Goal: Navigation & Orientation: Find specific page/section

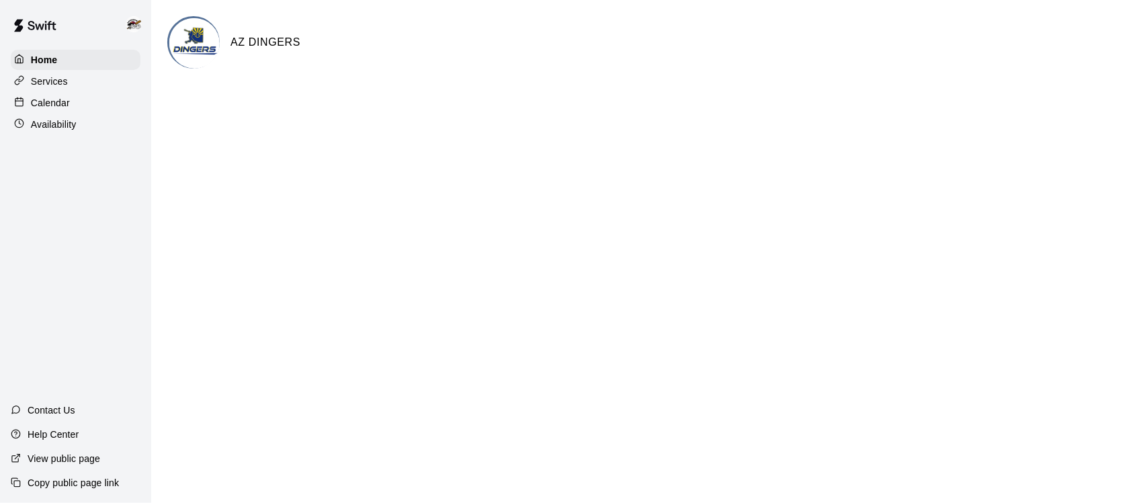
click at [58, 97] on p "Calendar" at bounding box center [50, 102] width 39 height 13
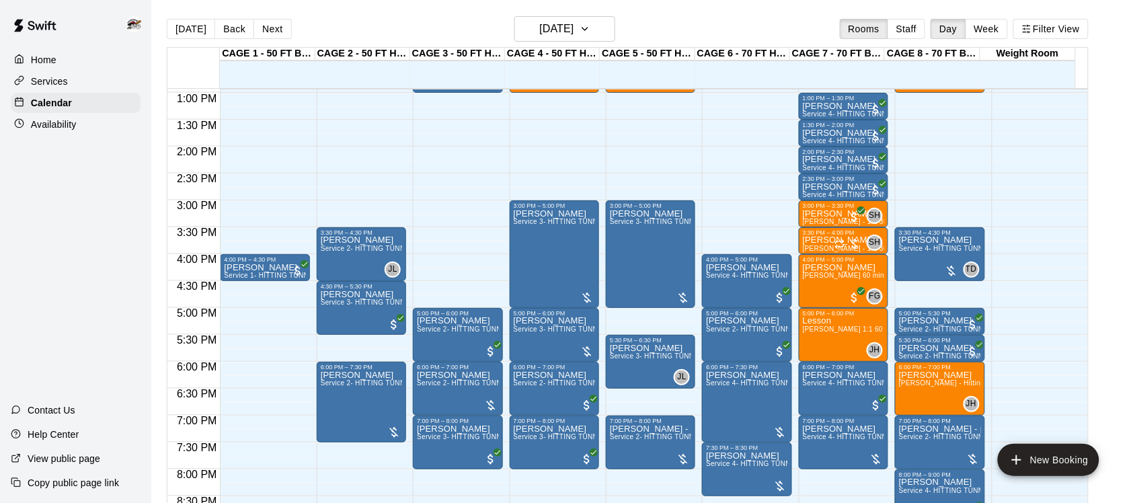
scroll to position [694, 0]
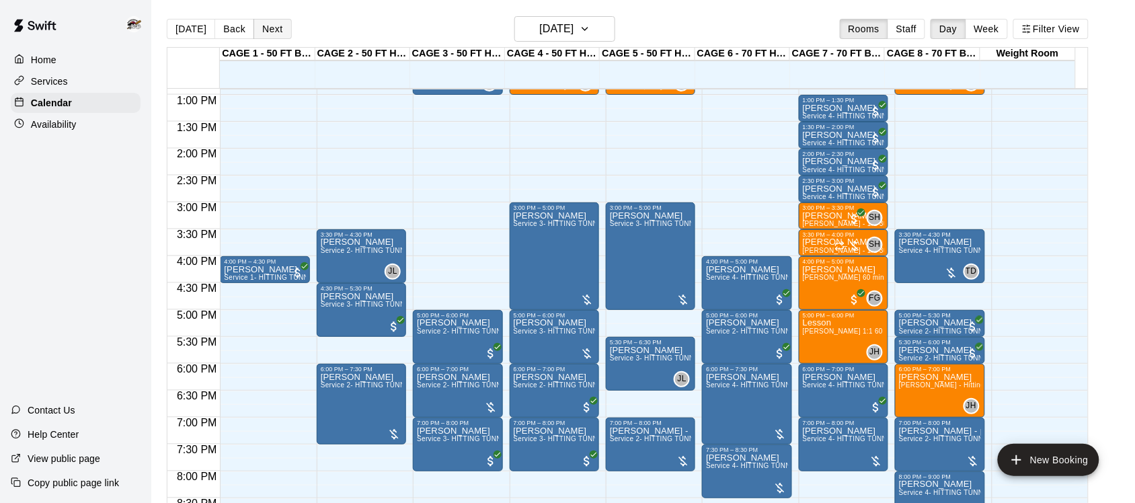
click at [274, 27] on button "Next" at bounding box center [272, 29] width 38 height 20
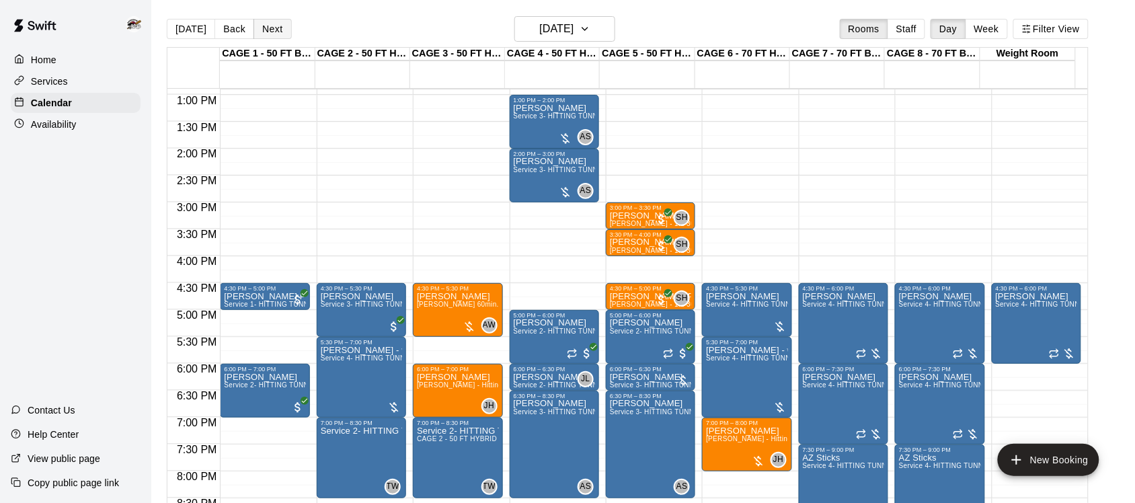
click at [274, 34] on button "Next" at bounding box center [272, 29] width 38 height 20
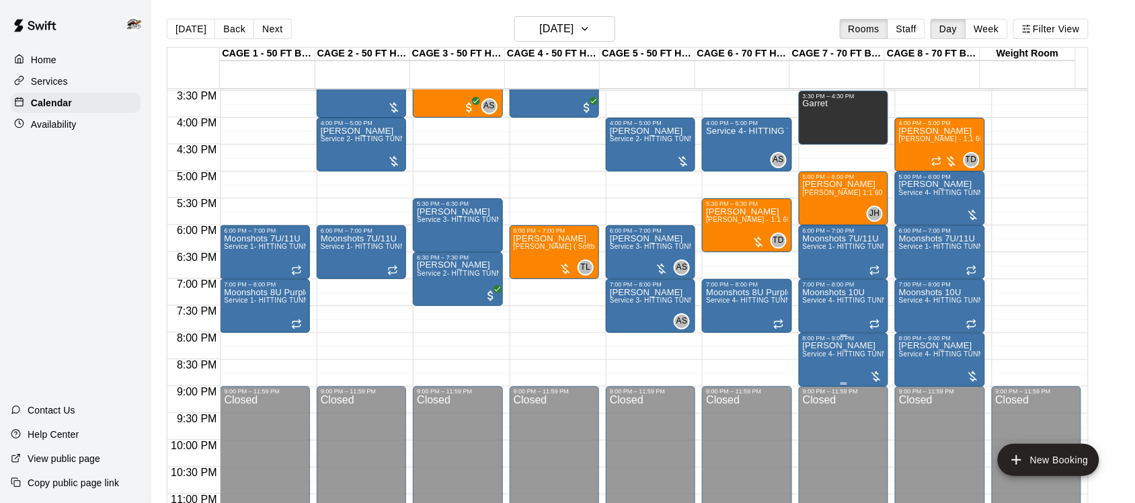
scroll to position [862, 0]
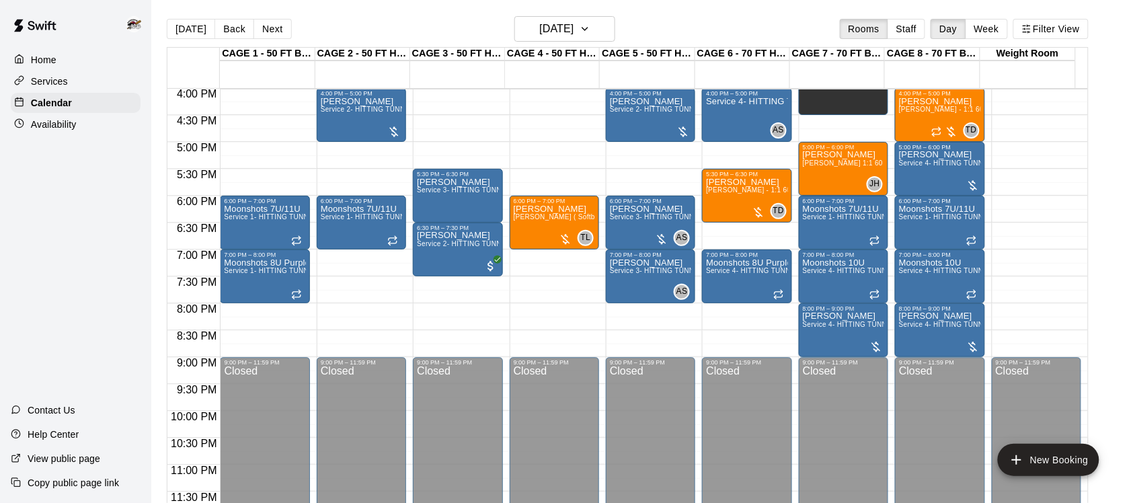
click at [590, 14] on main "[DATE] Back [DATE][DATE] Rooms Staff Day Week Filter View CAGE 1 - 50 FT BASEBA…" at bounding box center [642, 262] width 983 height 524
click at [573, 26] on h6 "[DATE]" at bounding box center [556, 28] width 34 height 19
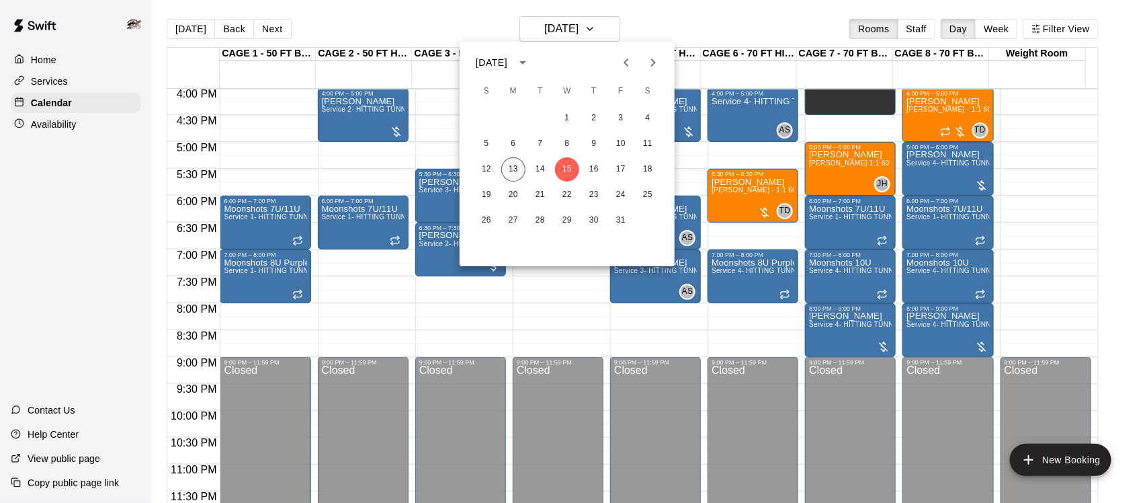
click at [506, 170] on button "13" at bounding box center [513, 169] width 24 height 24
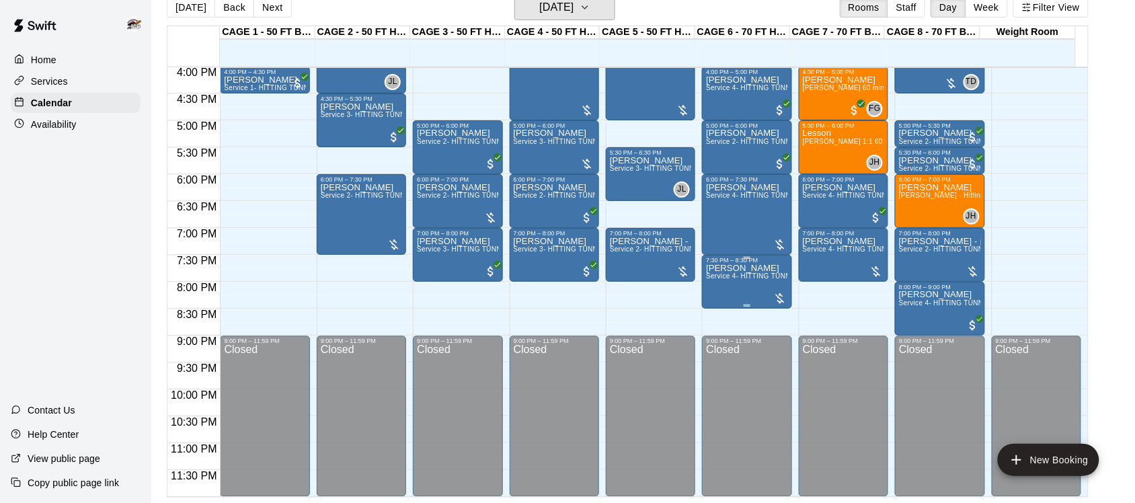
scroll to position [778, 0]
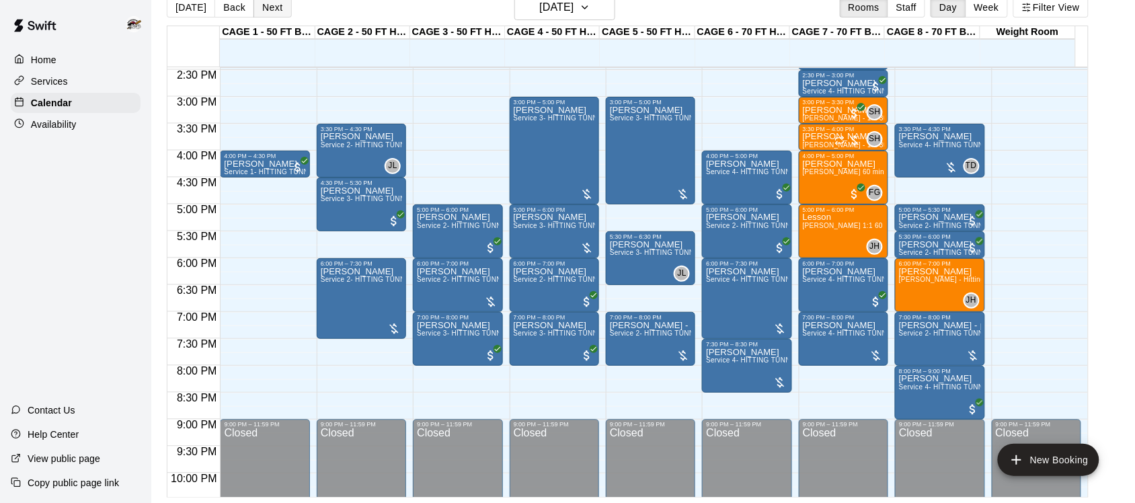
click at [268, 13] on button "Next" at bounding box center [272, 7] width 38 height 20
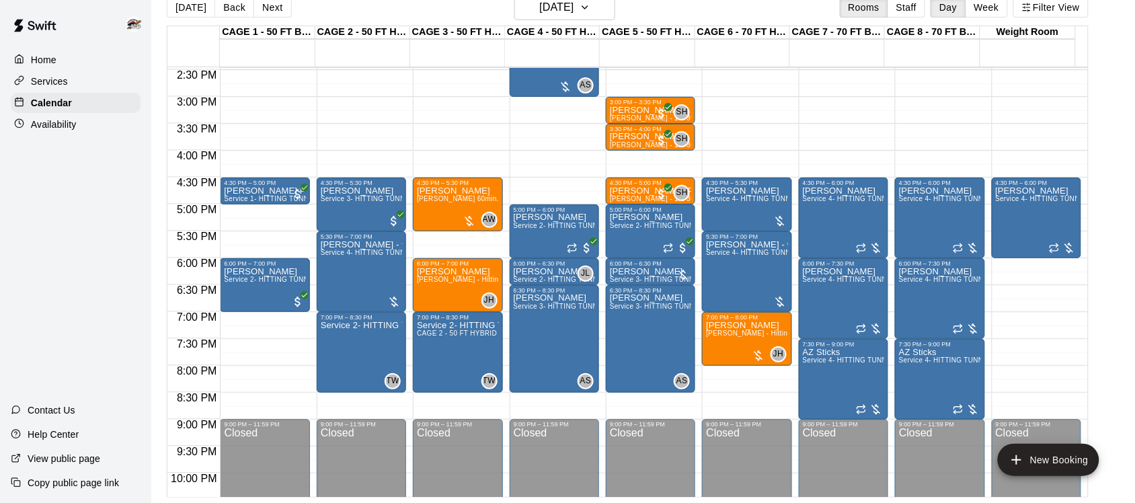
scroll to position [694, 0]
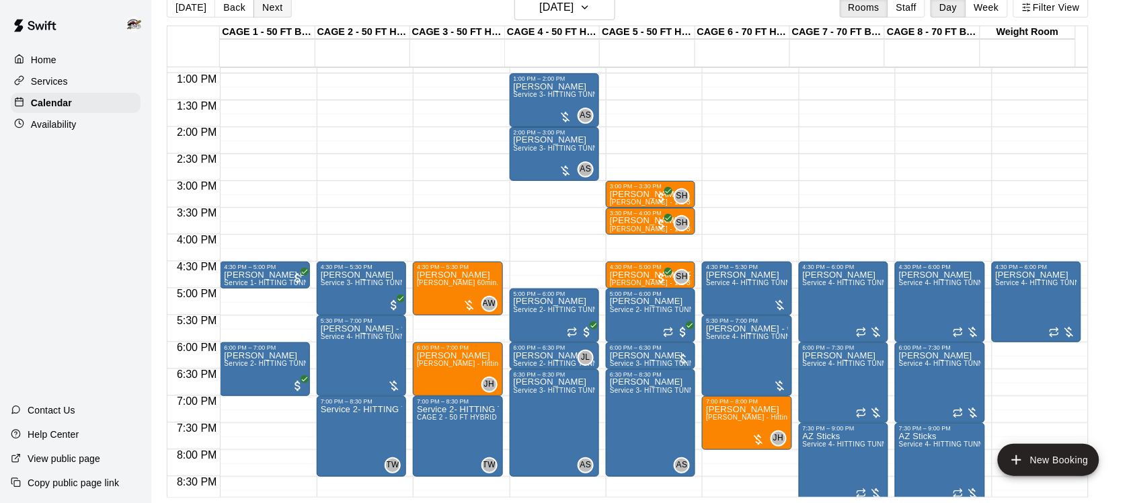
click at [273, 8] on button "Next" at bounding box center [272, 7] width 38 height 20
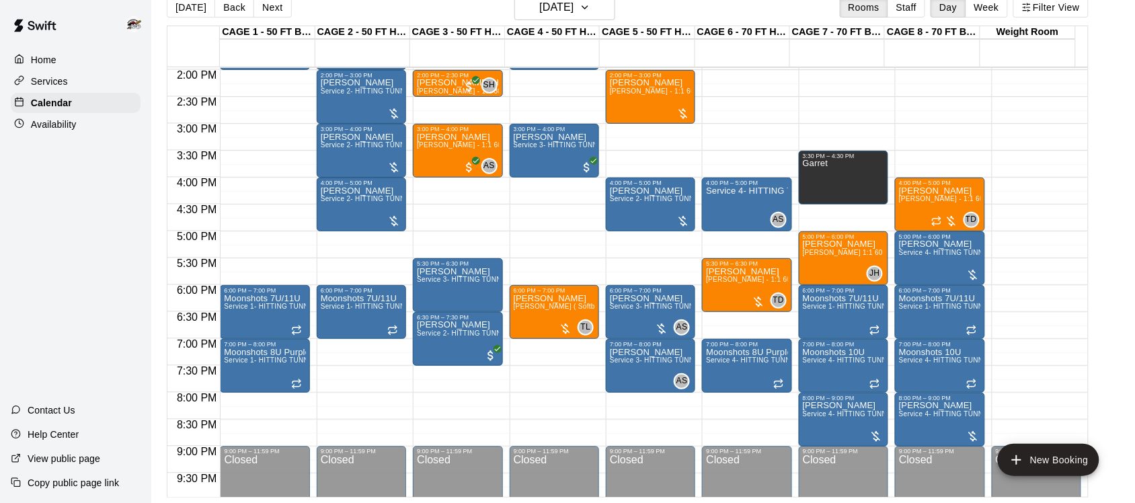
scroll to position [778, 0]
